Goal: Information Seeking & Learning: Learn about a topic

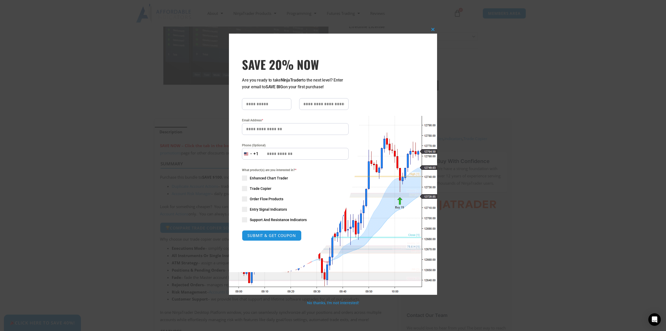
scroll to position [104, 0]
click at [429, 29] on span "SAVE 20% NOW popup" at bounding box center [433, 29] width 8 height 3
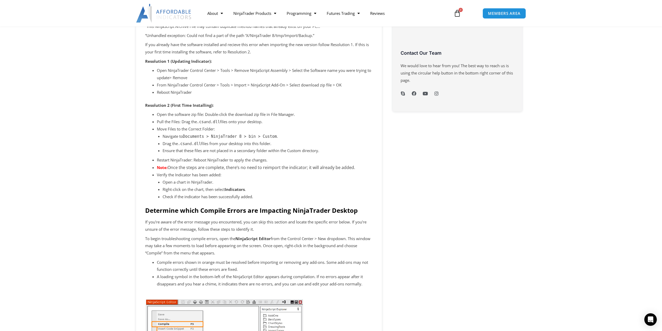
scroll to position [286, 0]
